Goal: Find specific page/section: Find specific page/section

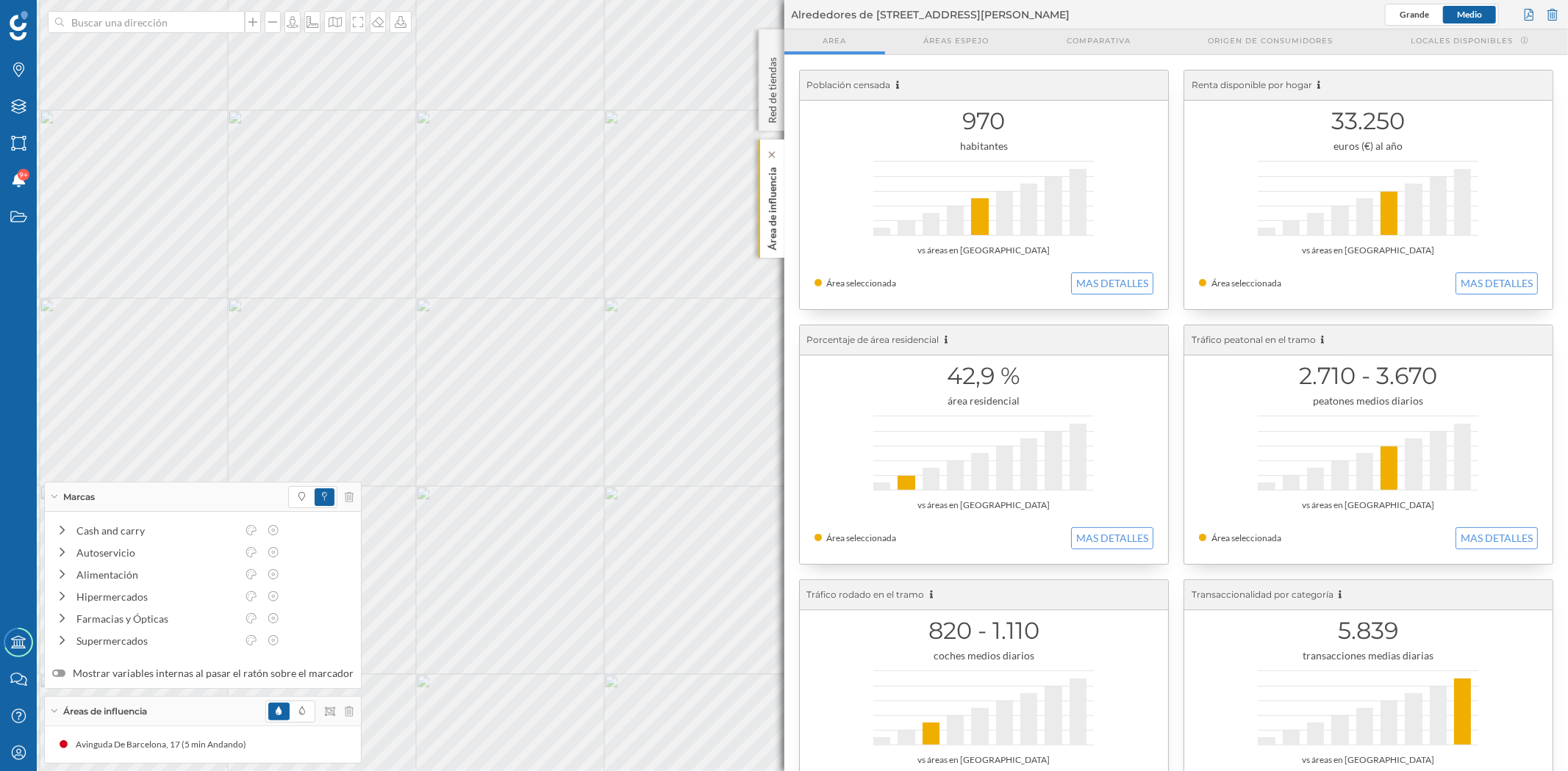
click at [761, 231] on div "Área de influencia" at bounding box center [771, 198] width 26 height 118
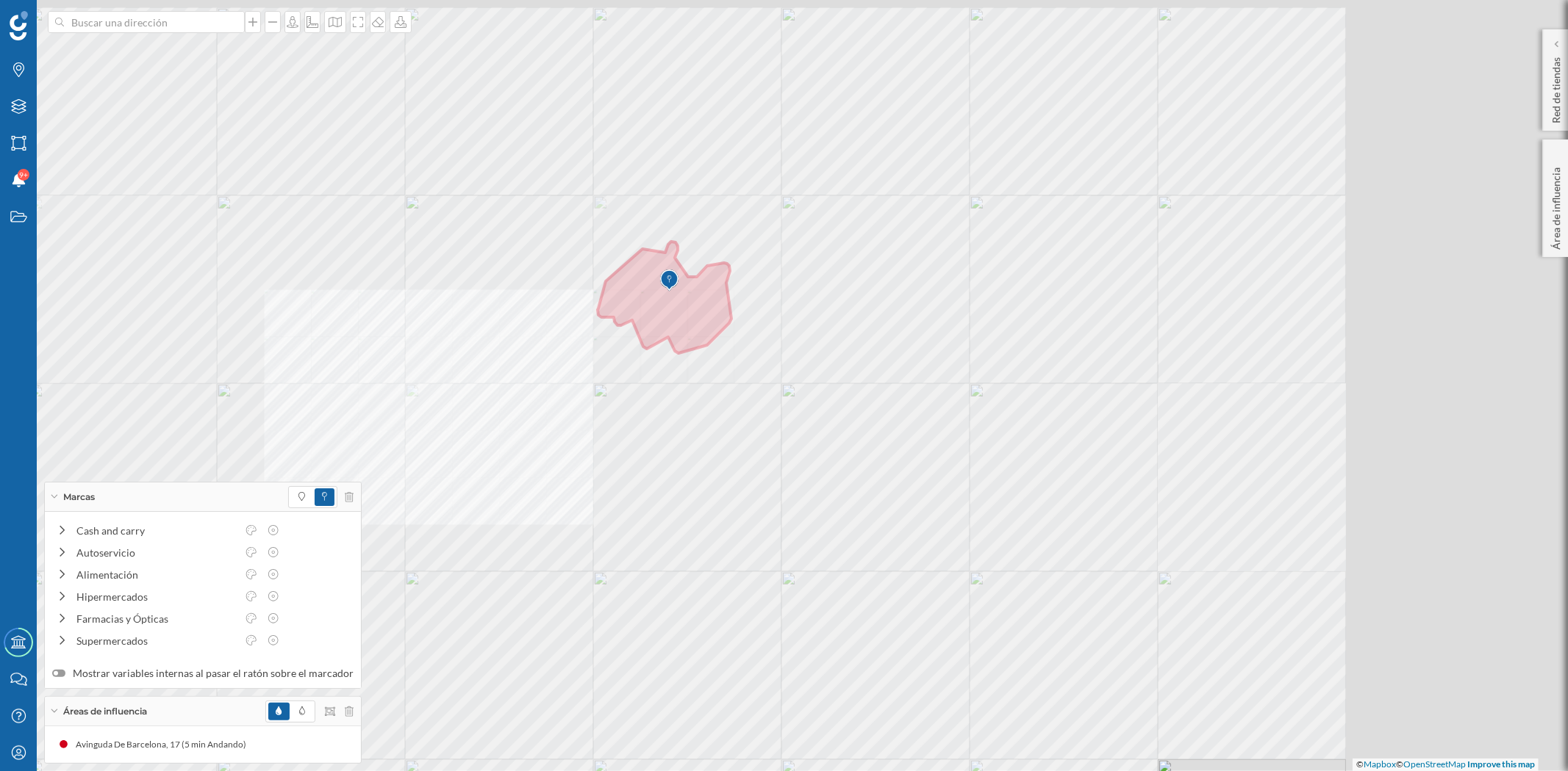
click at [892, 474] on div "© Mapbox © OpenStreetMap Improve this map" at bounding box center [784, 386] width 1568 height 771
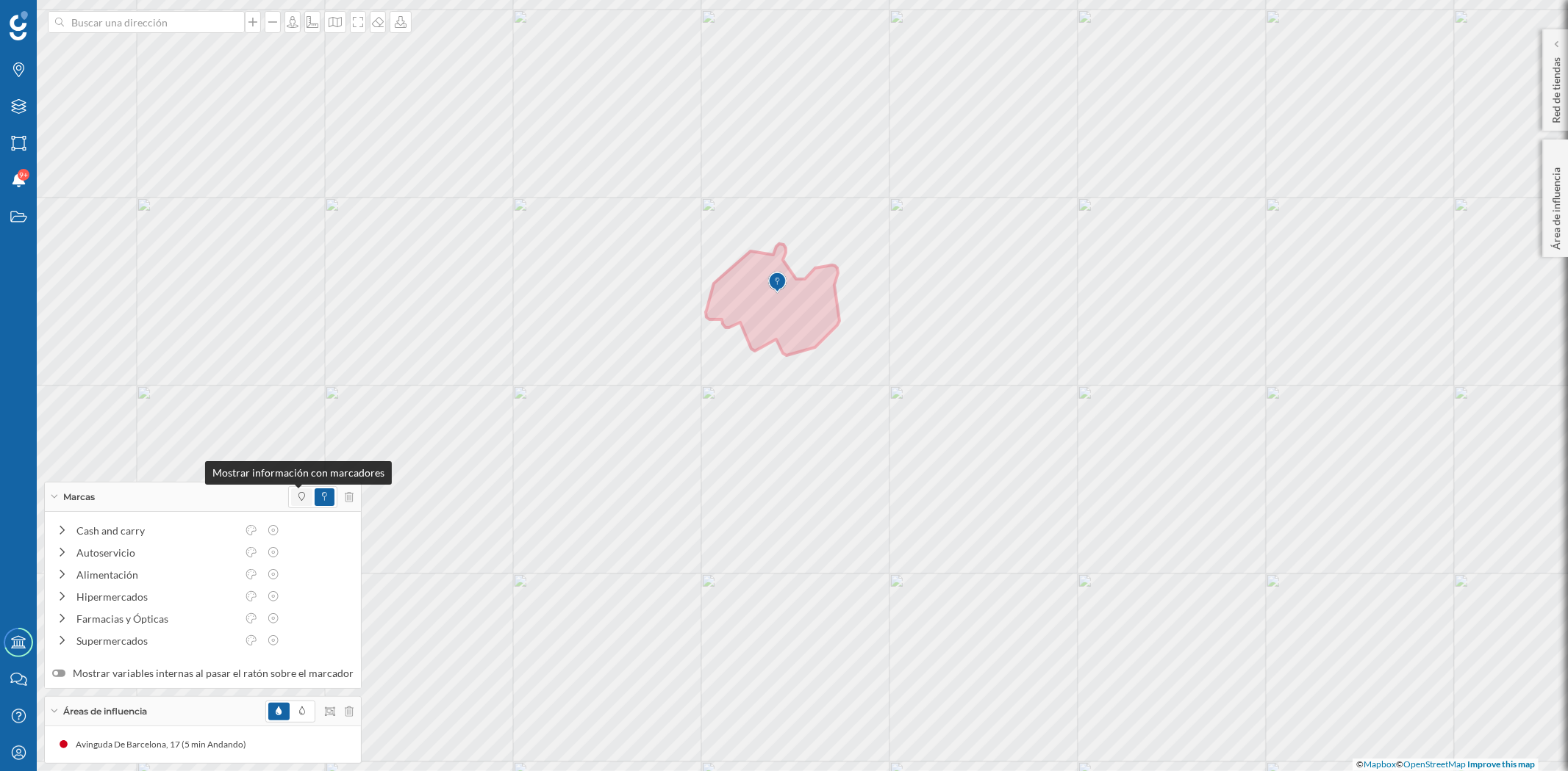
click at [299, 493] on icon at bounding box center [302, 497] width 7 height 9
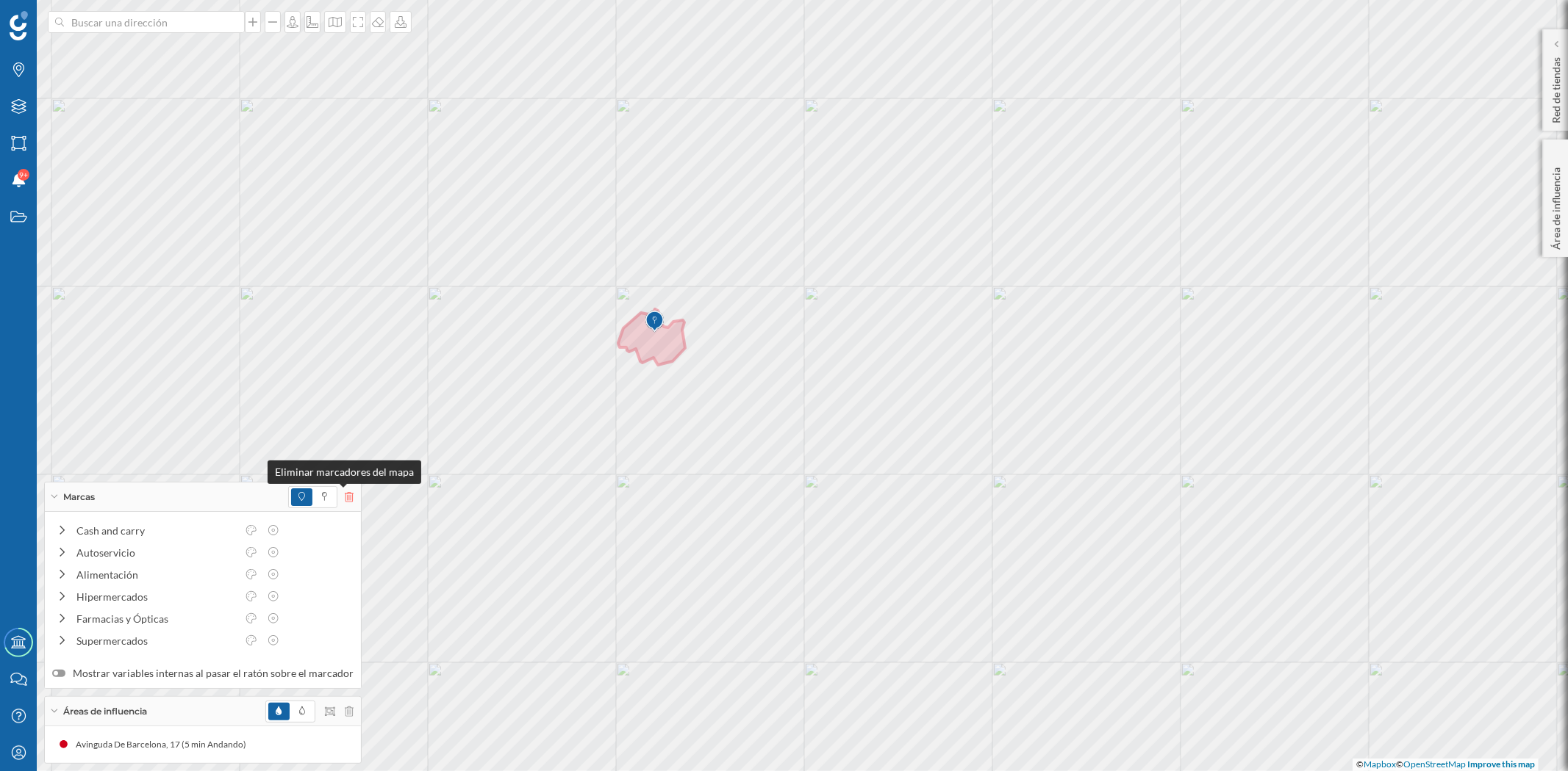
click at [345, 498] on icon at bounding box center [349, 498] width 9 height 10
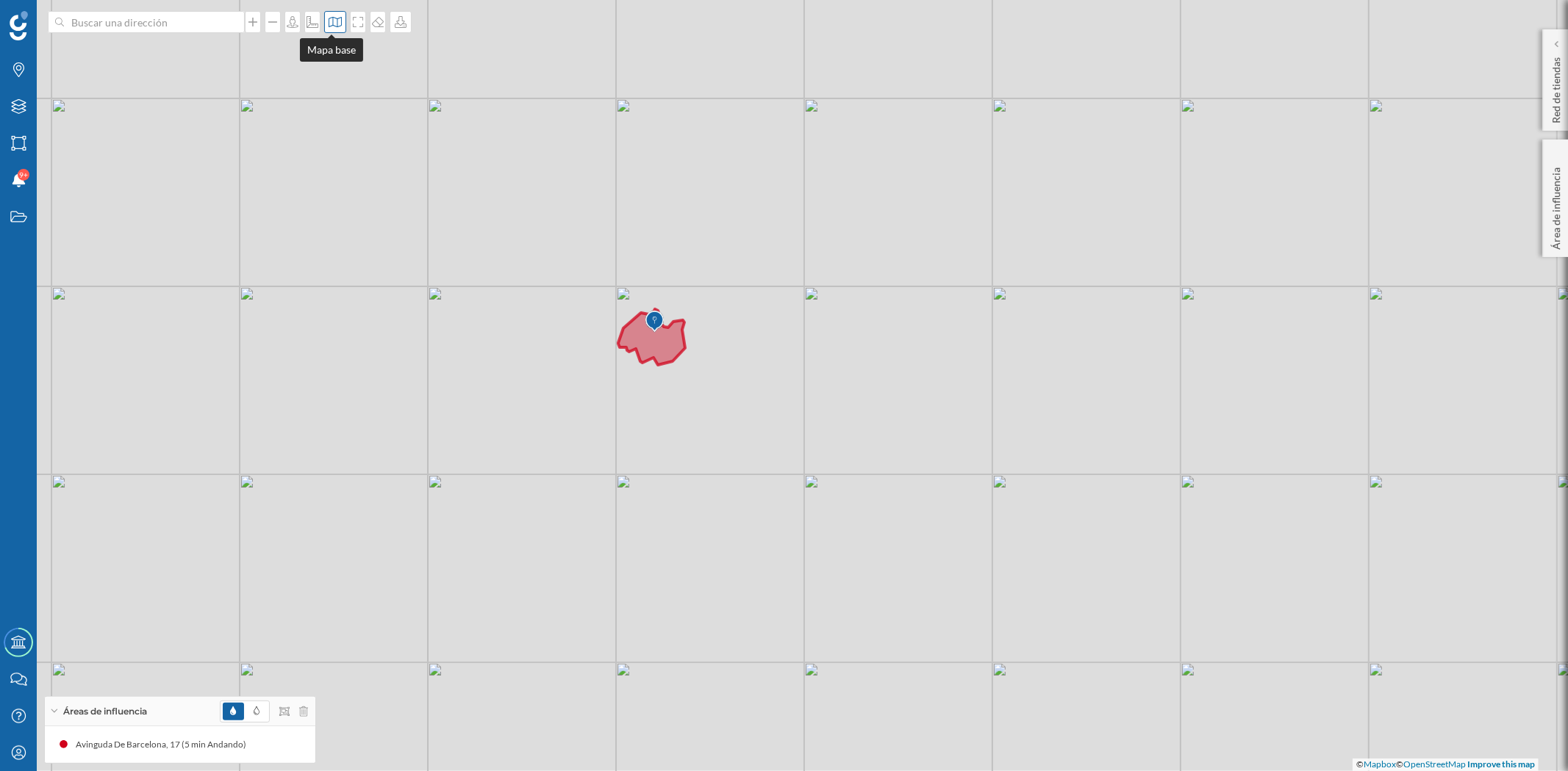
click at [333, 20] on icon at bounding box center [335, 23] width 15 height 12
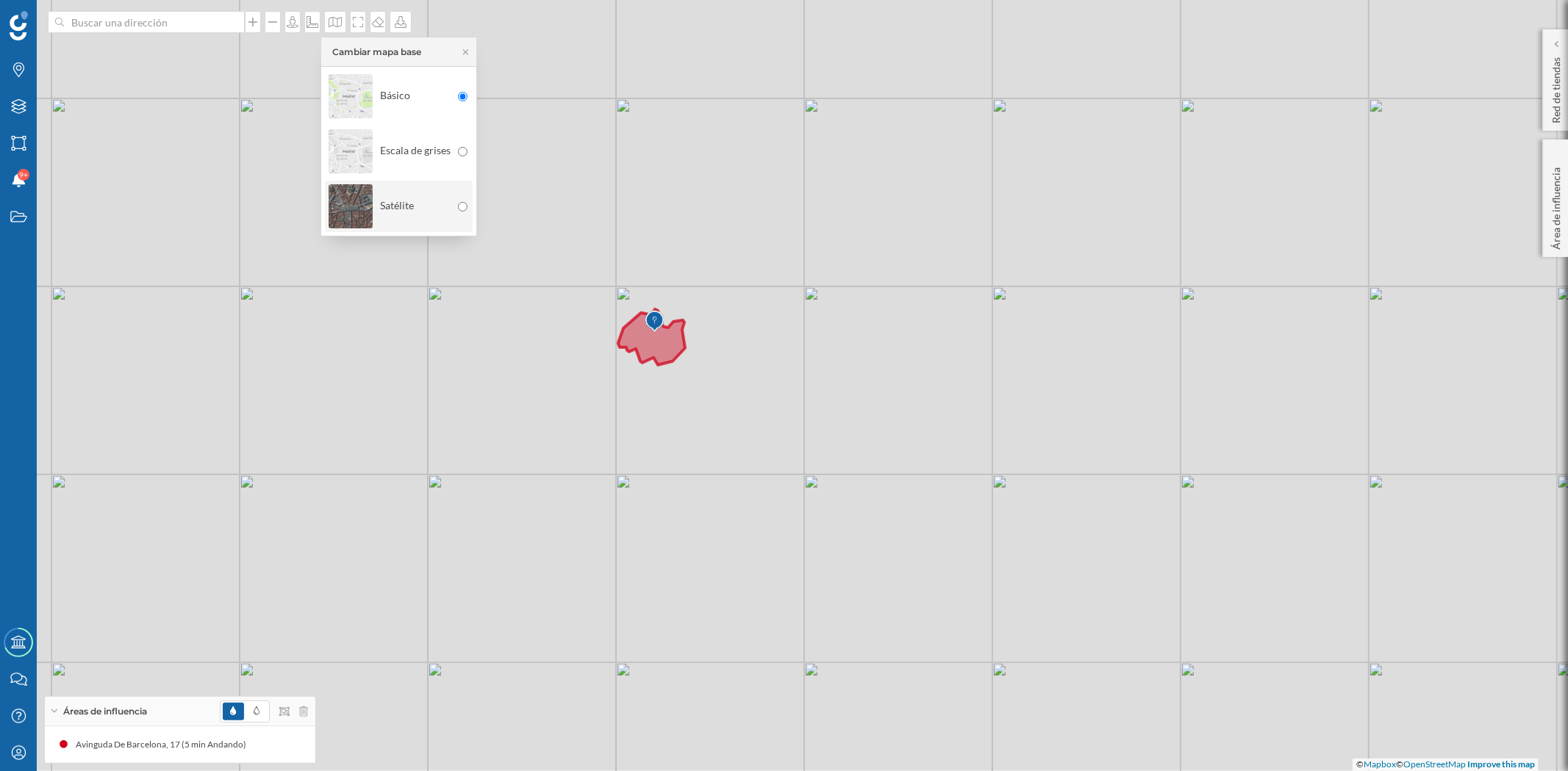
click at [347, 205] on img at bounding box center [350, 206] width 44 height 51
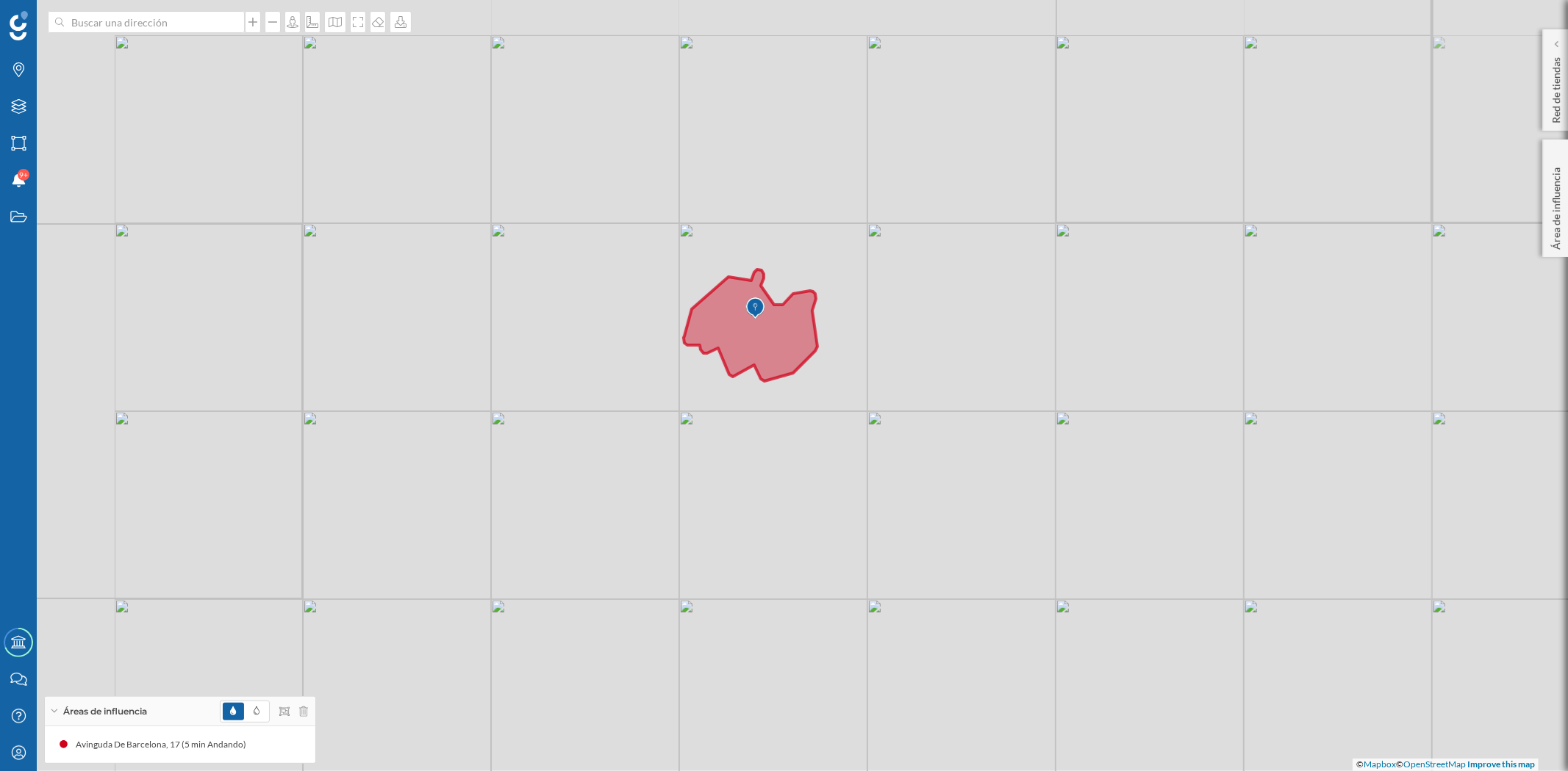
drag, startPoint x: 719, startPoint y: 427, endPoint x: 865, endPoint y: 389, distance: 150.9
click at [863, 467] on div "© Mapbox © OpenStreetMap Improve this map" at bounding box center [784, 386] width 1568 height 771
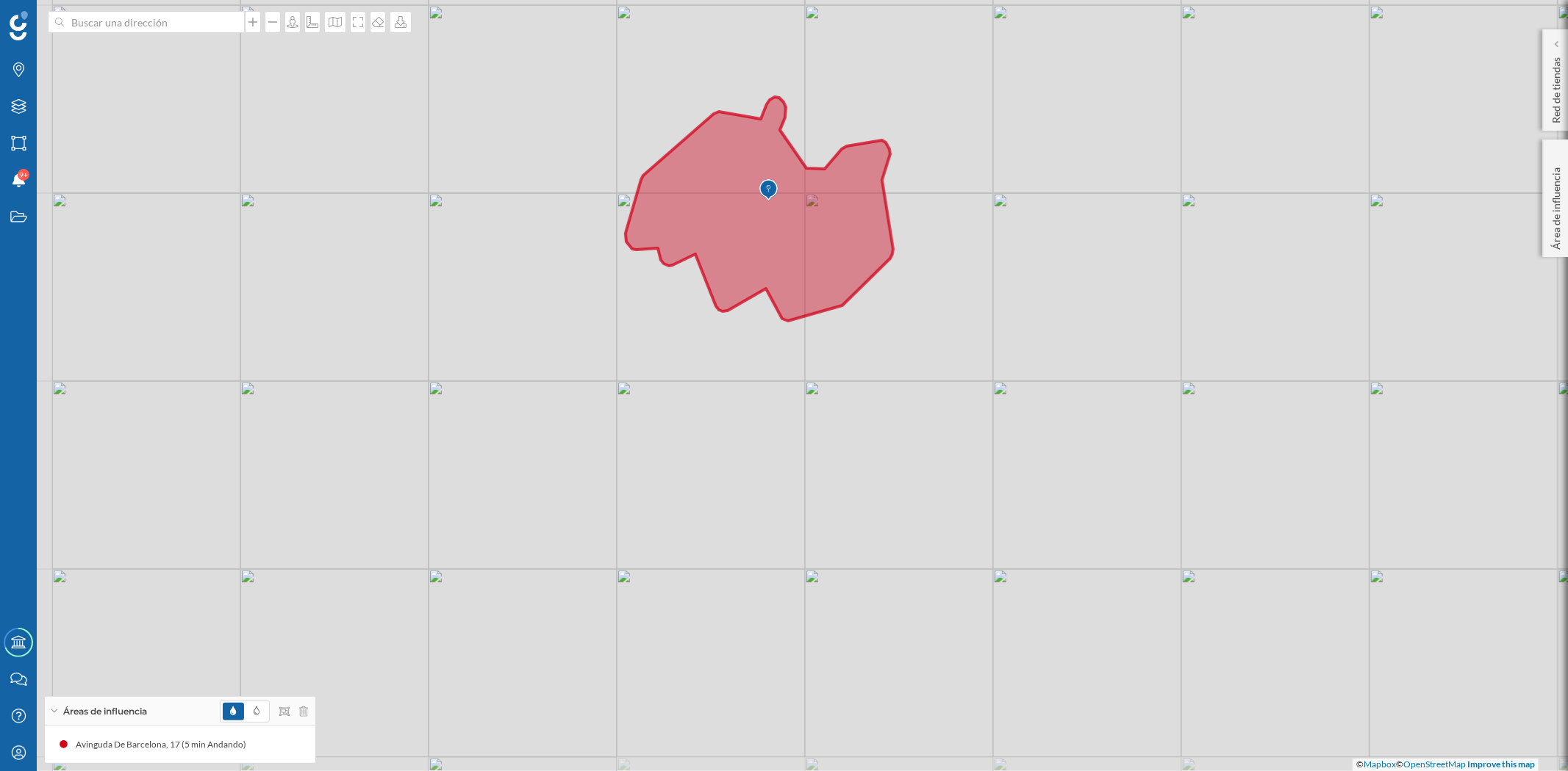
drag, startPoint x: 974, startPoint y: 399, endPoint x: 1048, endPoint y: 377, distance: 77.2
click at [1048, 377] on div "© Mapbox © OpenStreetMap Improve this map" at bounding box center [784, 386] width 1568 height 771
click at [17, 69] on icon at bounding box center [18, 70] width 11 height 15
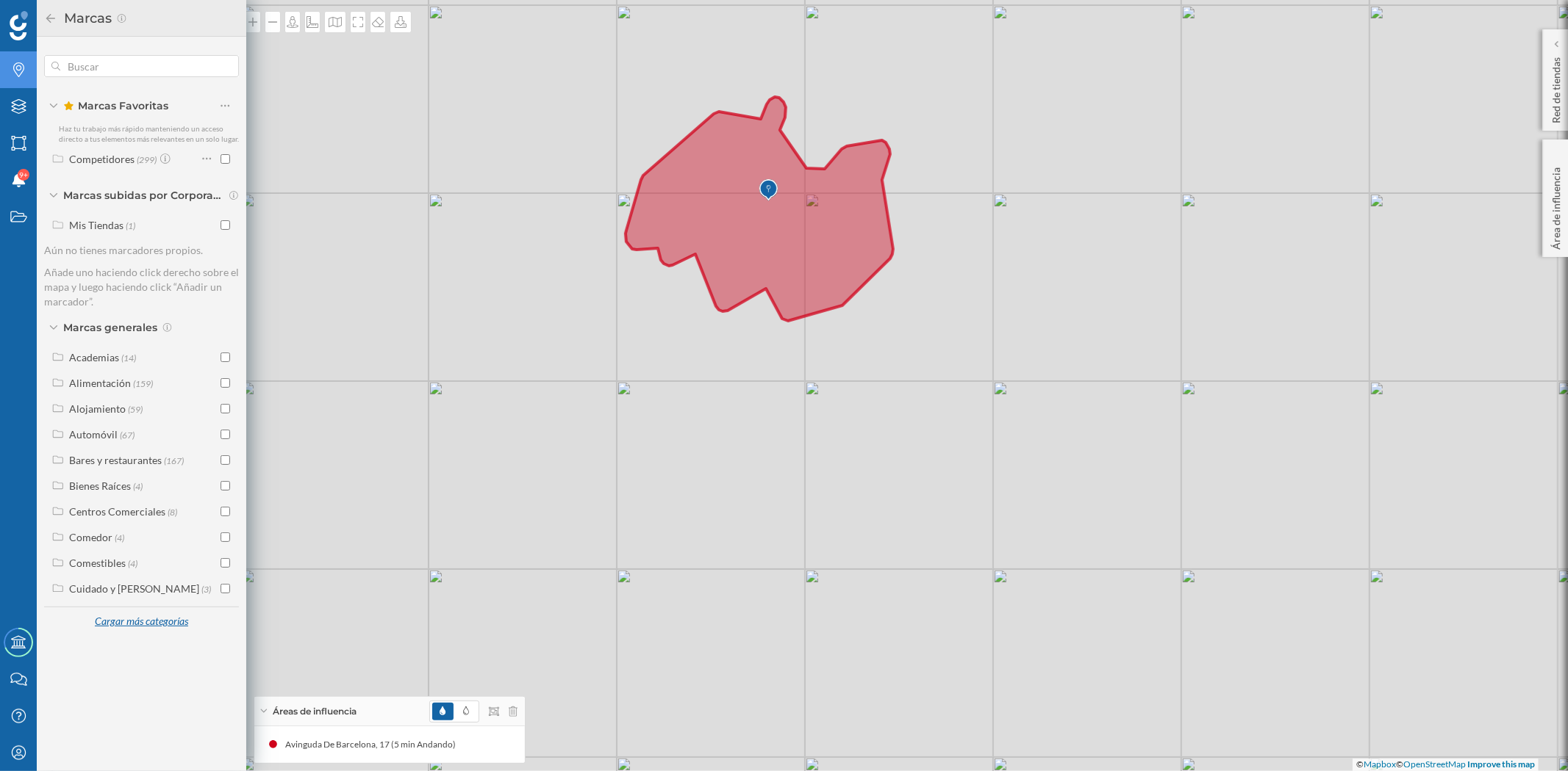
click at [118, 625] on div "Cargar más categorías" at bounding box center [141, 621] width 111 height 22
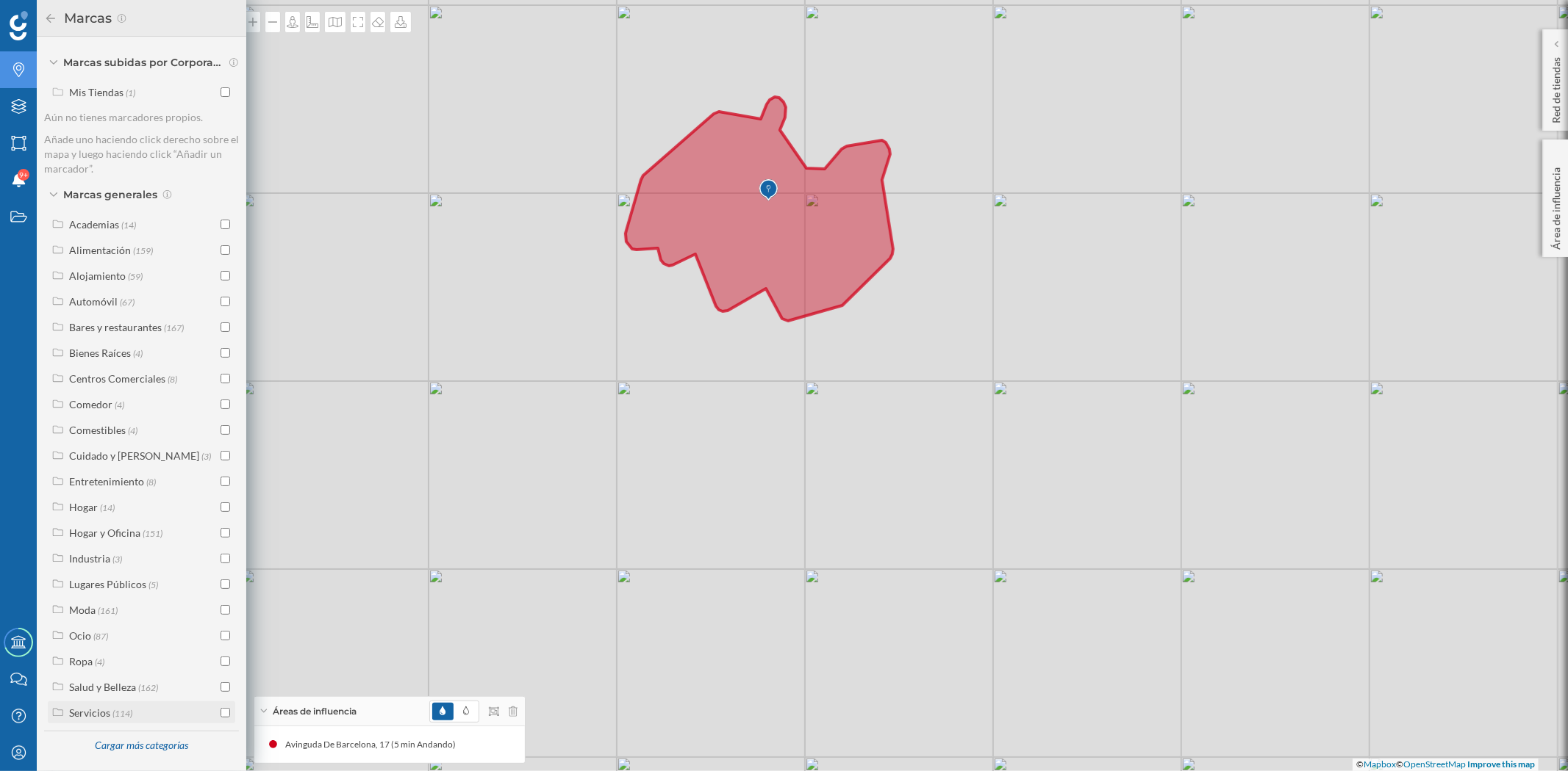
click at [118, 709] on span "(114)" at bounding box center [122, 713] width 20 height 12
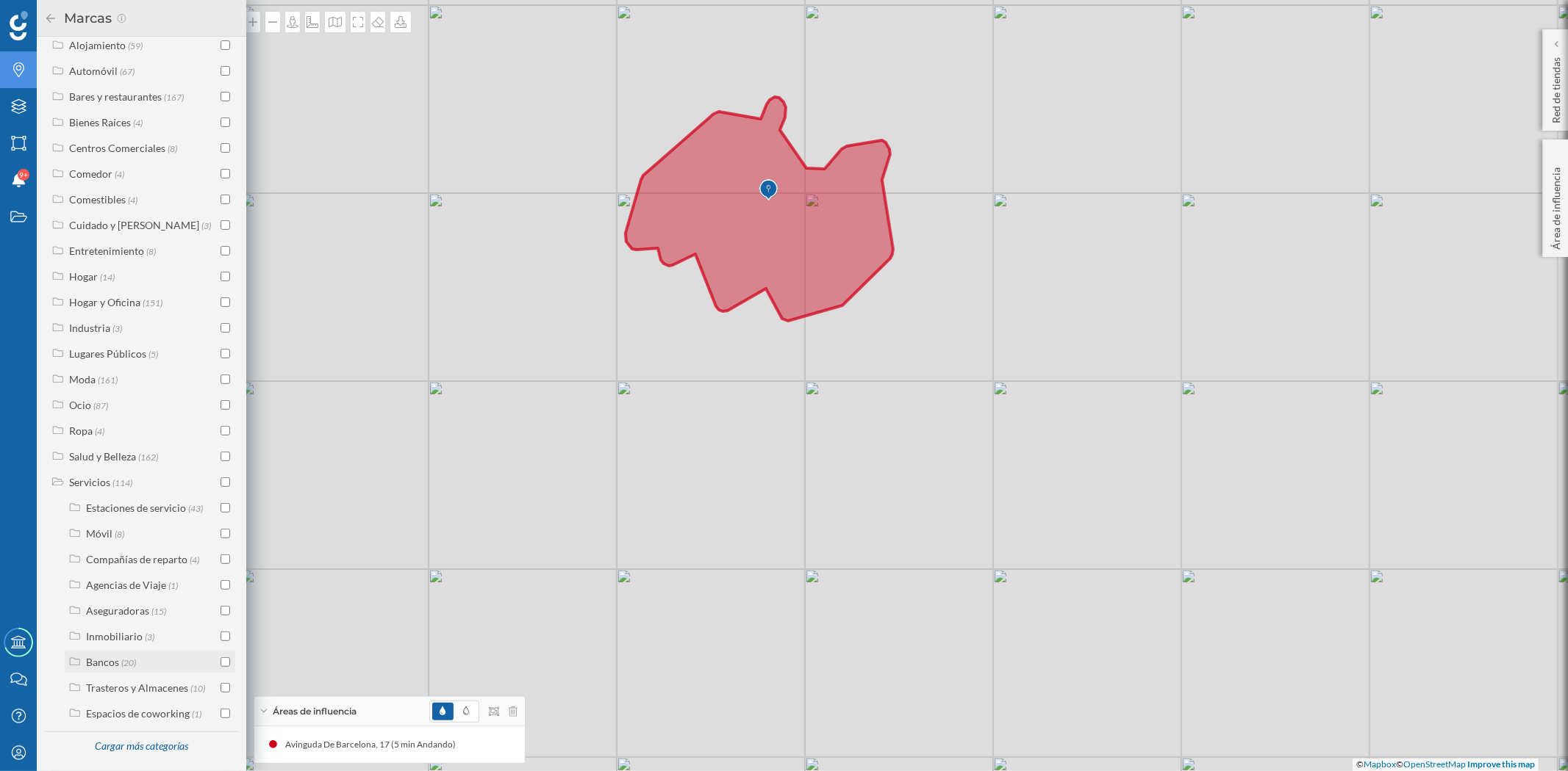
click at [221, 659] on input "checkbox" at bounding box center [225, 662] width 10 height 10
